Goal: Information Seeking & Learning: Compare options

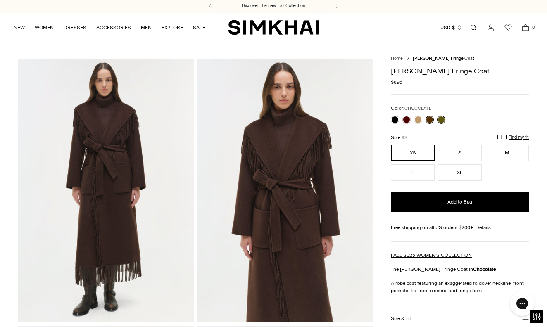
click at [441, 118] on link at bounding box center [441, 120] width 8 height 8
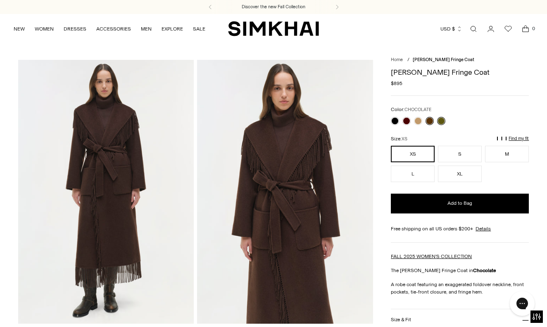
click at [442, 119] on link at bounding box center [441, 121] width 8 height 8
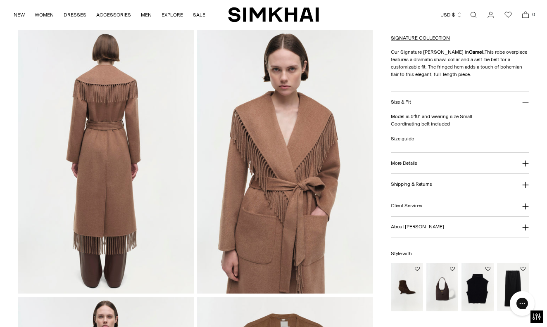
scroll to position [334, 0]
